Goal: Understand process/instructions

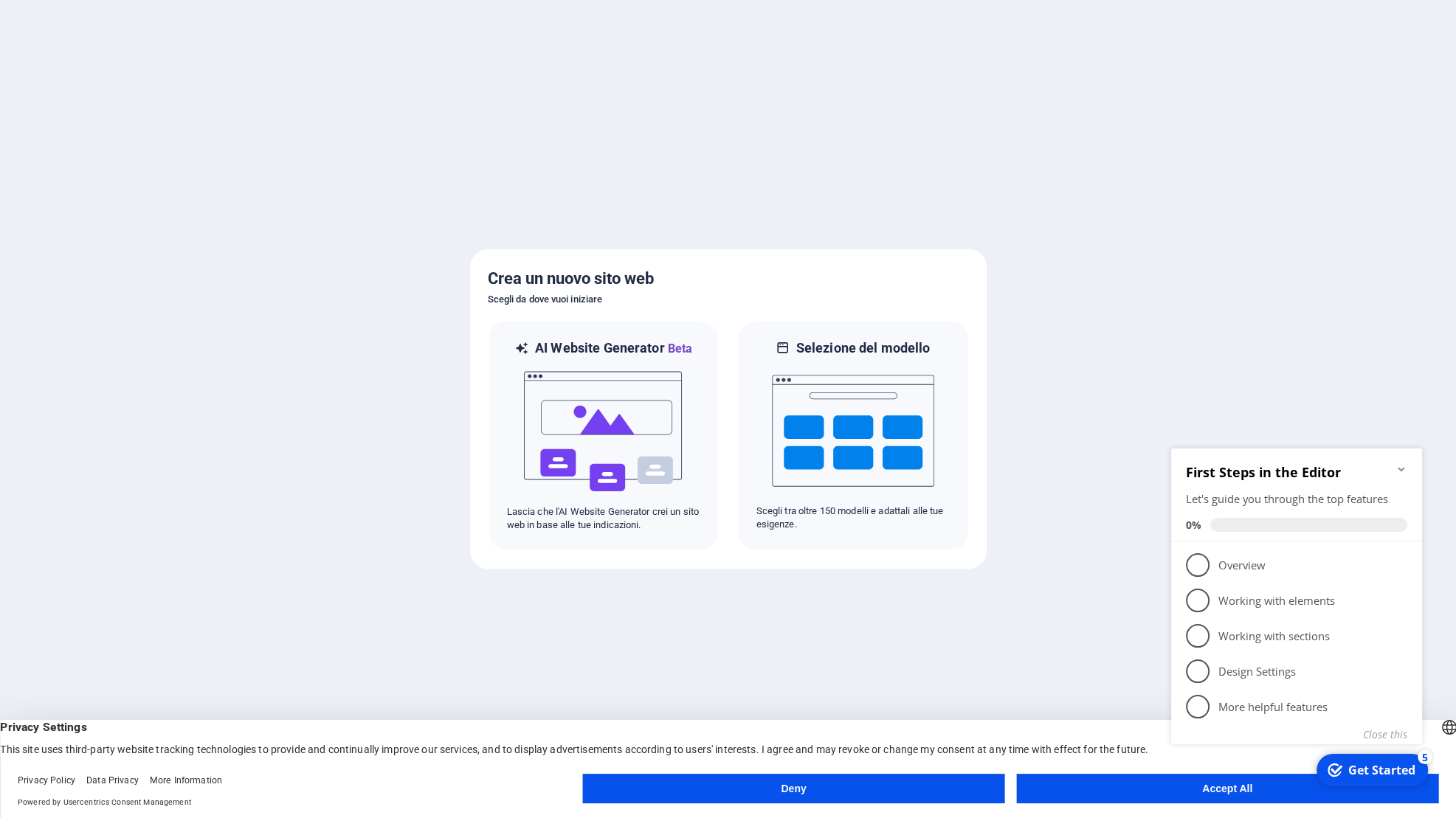
click div "checkmark Get Started 5 First Steps in the Editor Let's guide you through the t…"
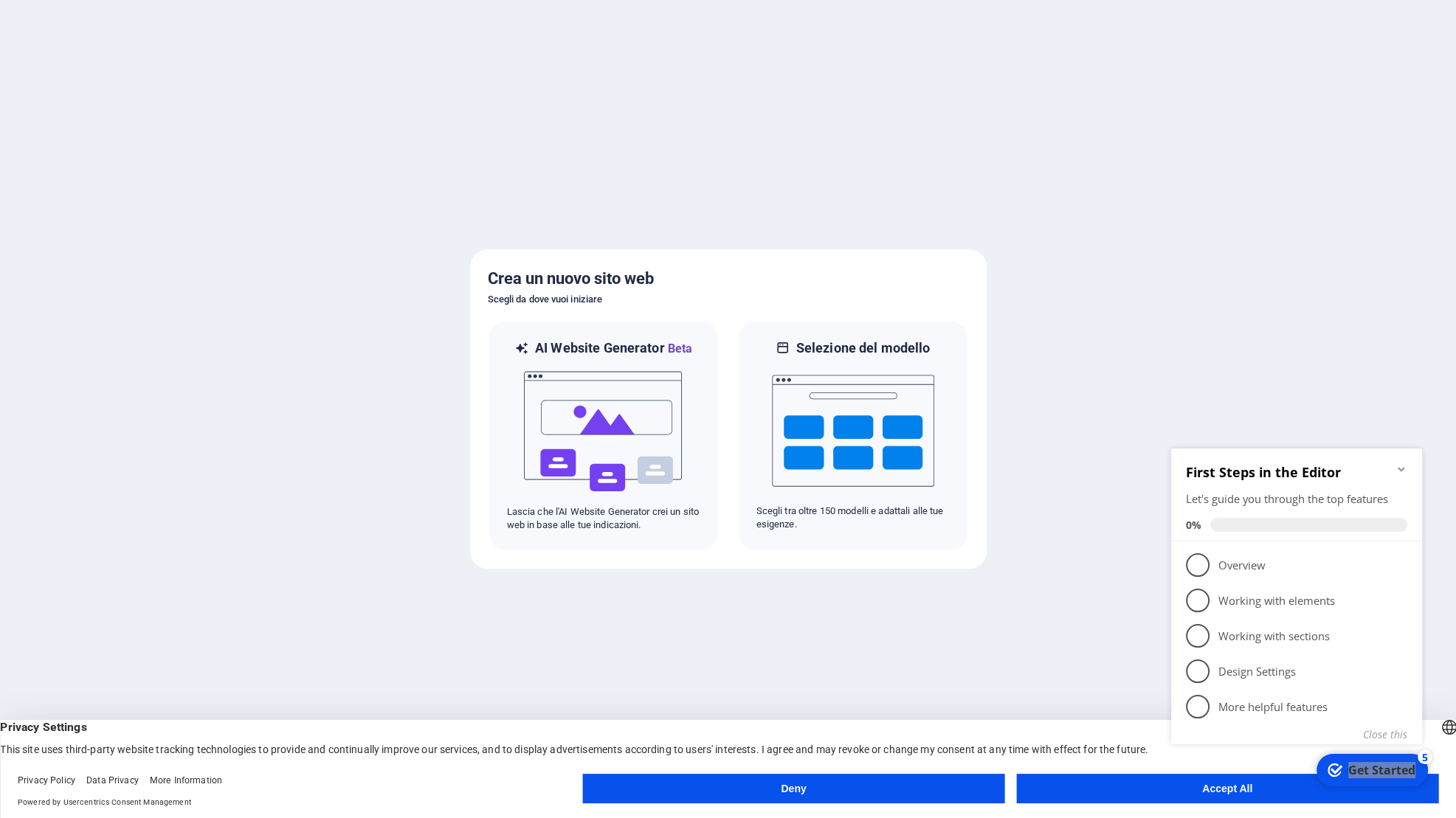
click at [822, 674] on div at bounding box center [728, 409] width 1456 height 818
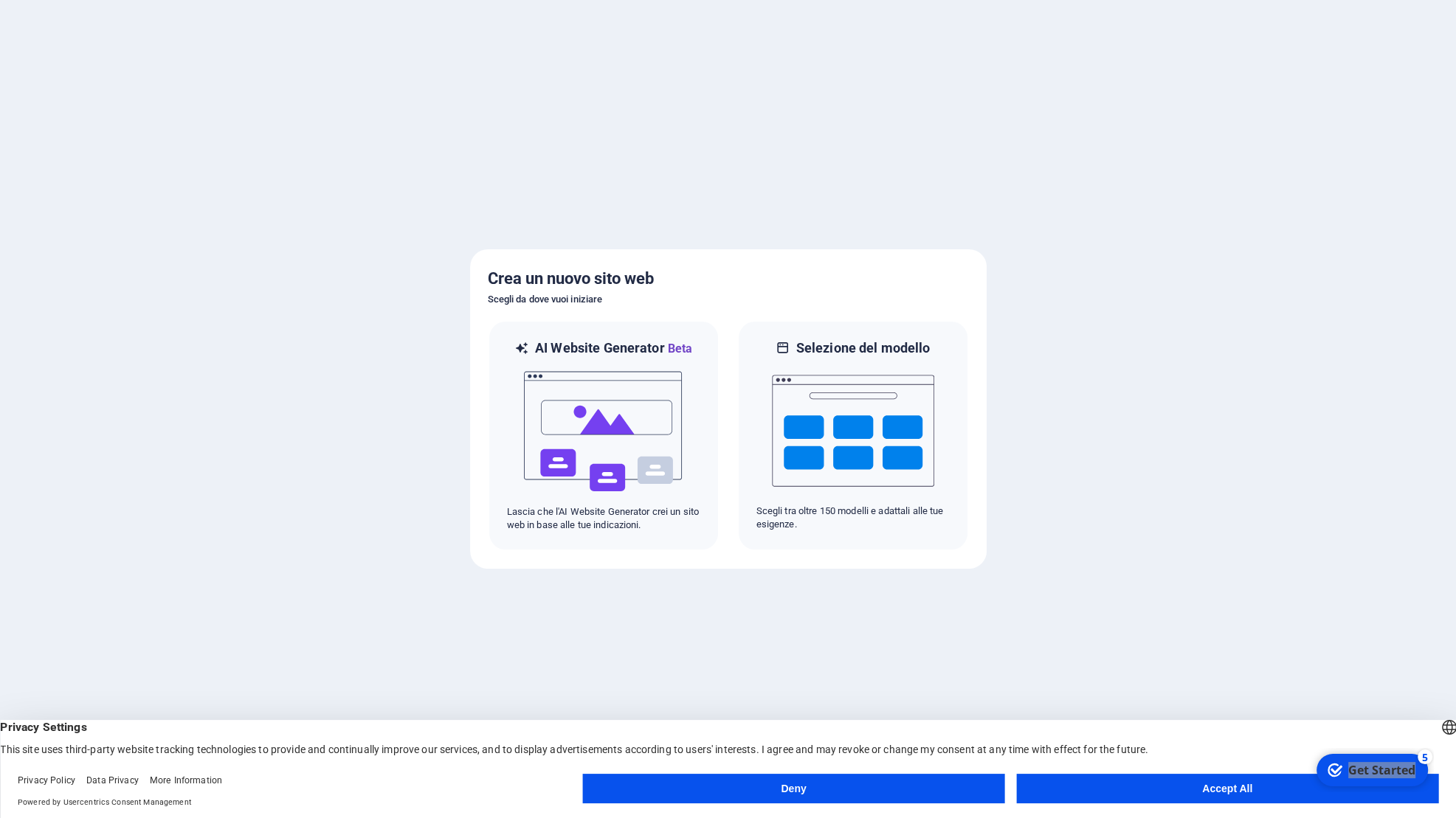
drag, startPoint x: 1228, startPoint y: 792, endPoint x: 1253, endPoint y: 782, distance: 26.9
click at [1232, 791] on button "Accept All" at bounding box center [1227, 788] width 422 height 30
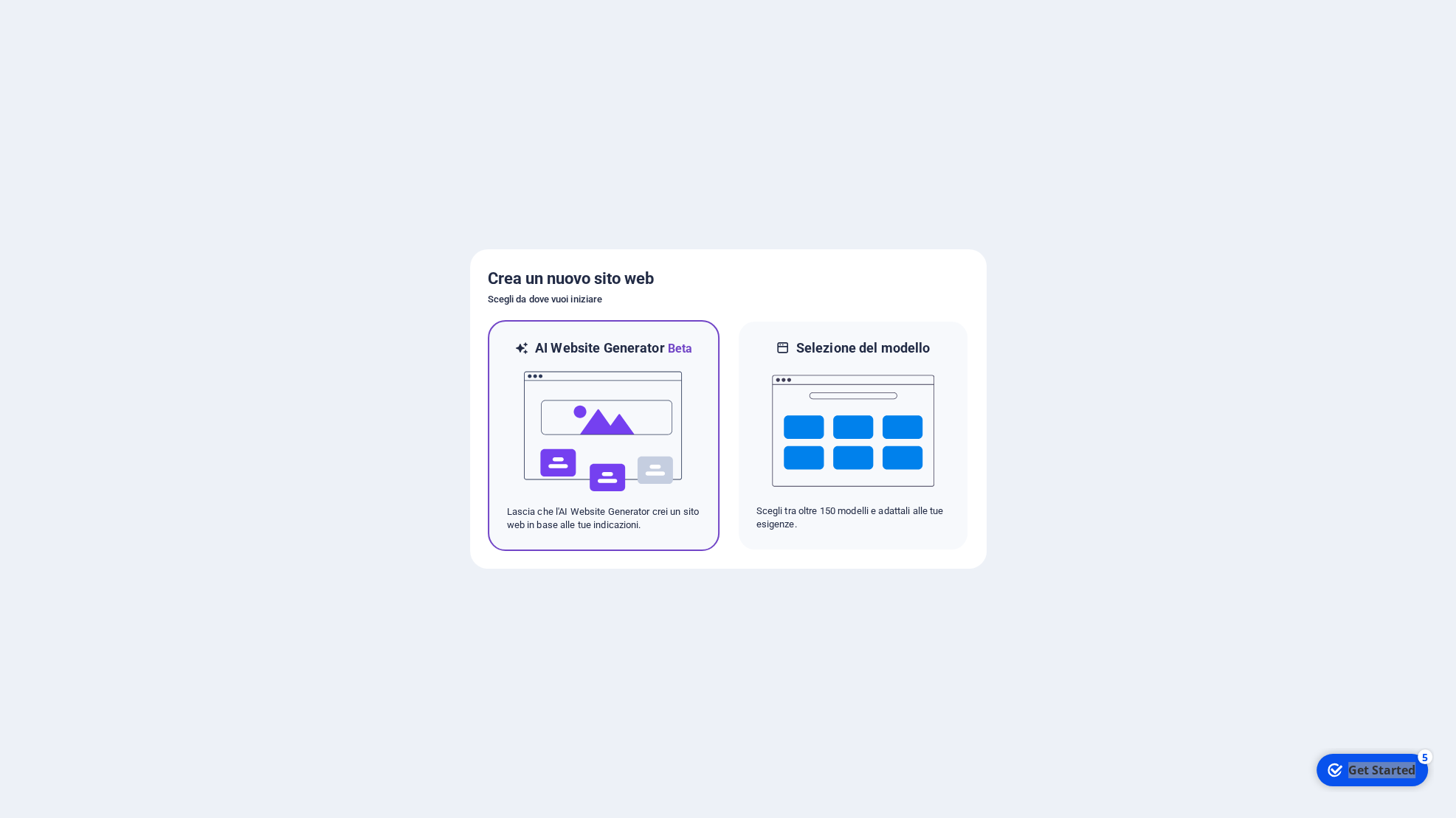
click at [604, 420] on img at bounding box center [604, 431] width 162 height 147
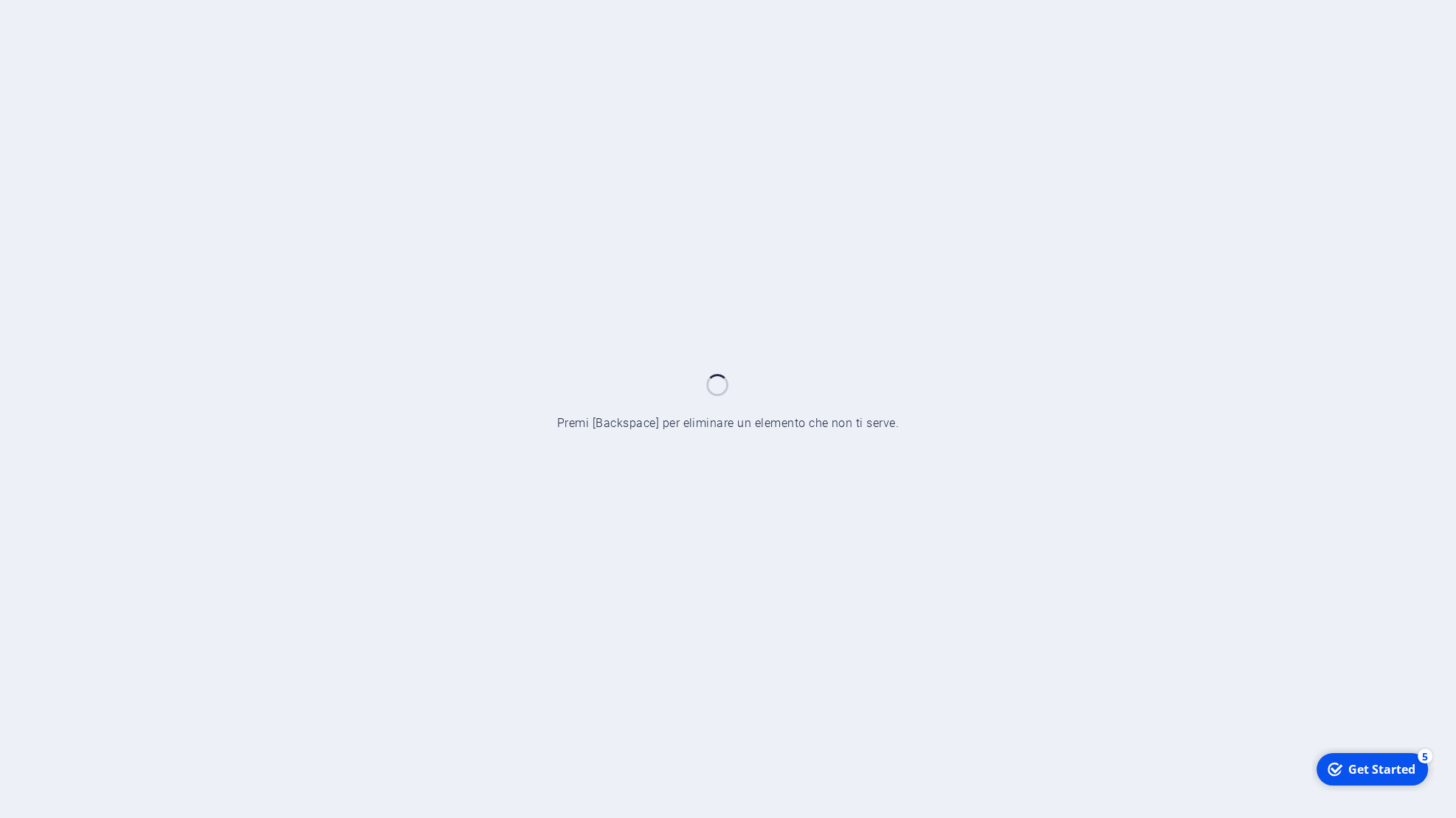
drag, startPoint x: 607, startPoint y: 310, endPoint x: 607, endPoint y: 297, distance: 13.0
click at [607, 307] on div at bounding box center [728, 409] width 1456 height 818
